Goal: Use online tool/utility: Utilize a website feature to perform a specific function

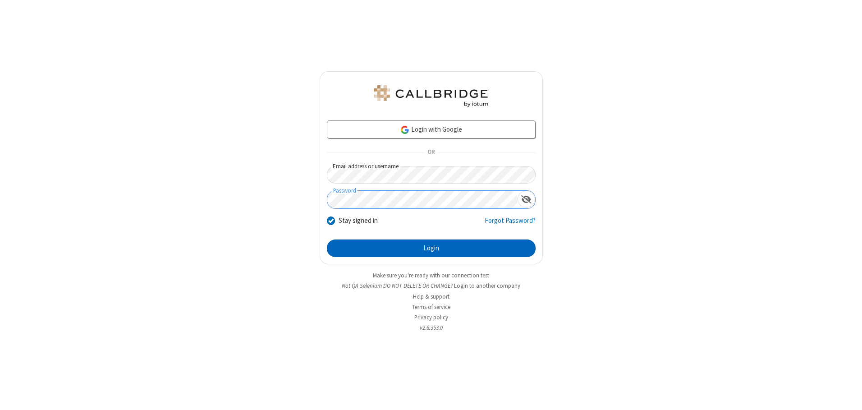
click at [431, 248] on button "Login" at bounding box center [431, 248] width 209 height 18
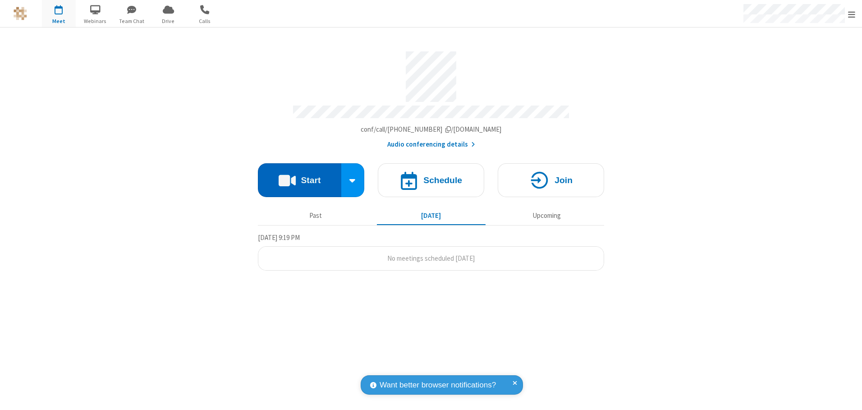
click at [299, 177] on button "Start" at bounding box center [299, 180] width 83 height 34
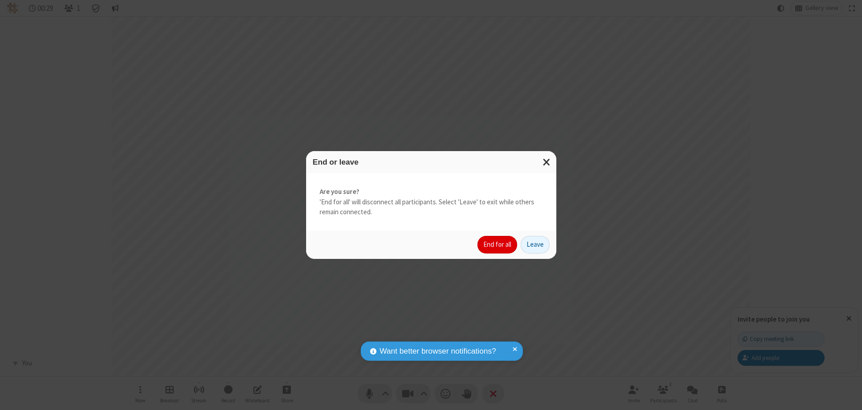
click at [498, 244] on button "End for all" at bounding box center [498, 245] width 40 height 18
